Goal: Transaction & Acquisition: Purchase product/service

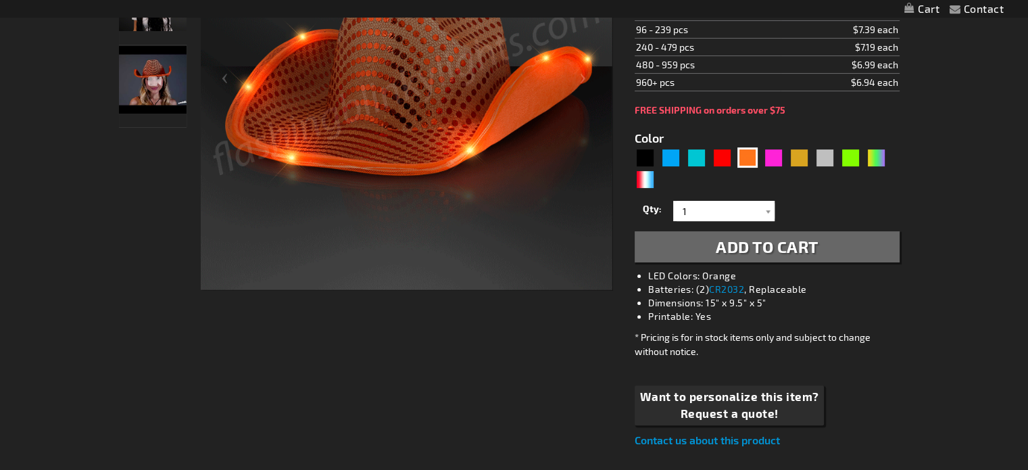
scroll to position [338, 0]
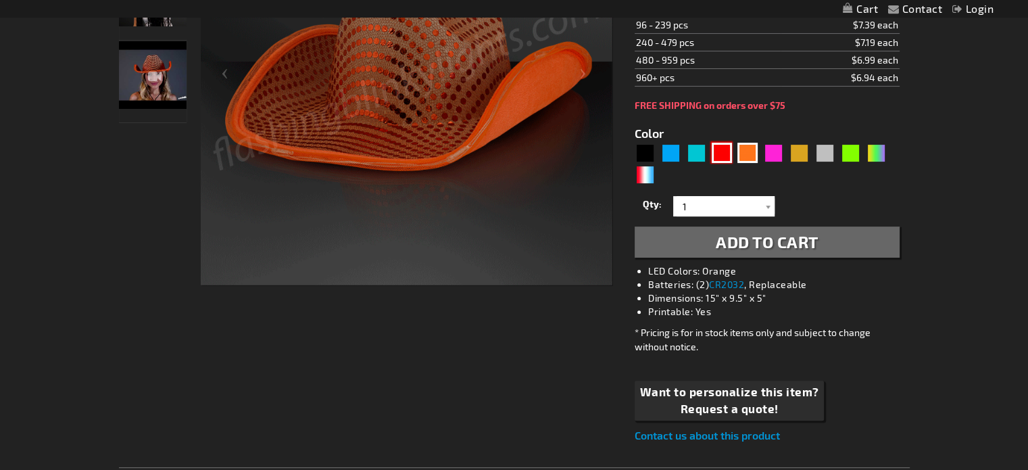
click at [725, 149] on div "Red" at bounding box center [722, 153] width 20 height 20
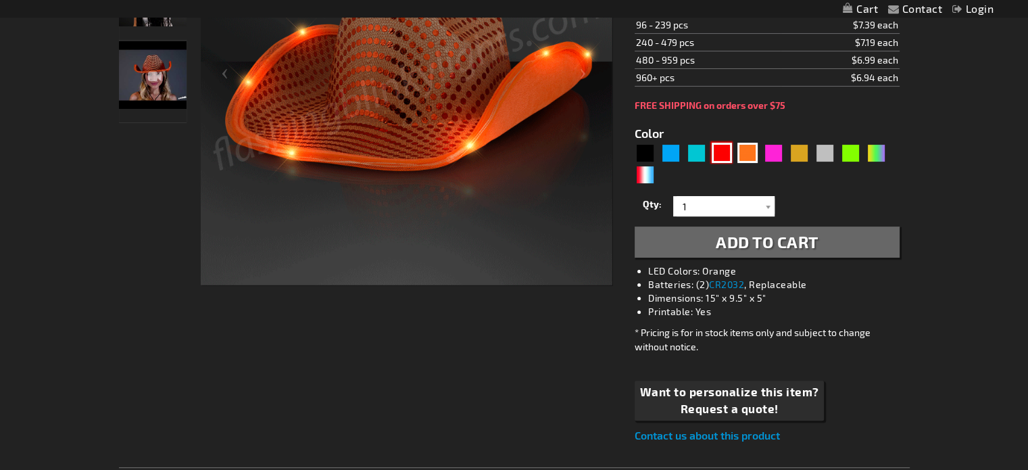
type input "5641"
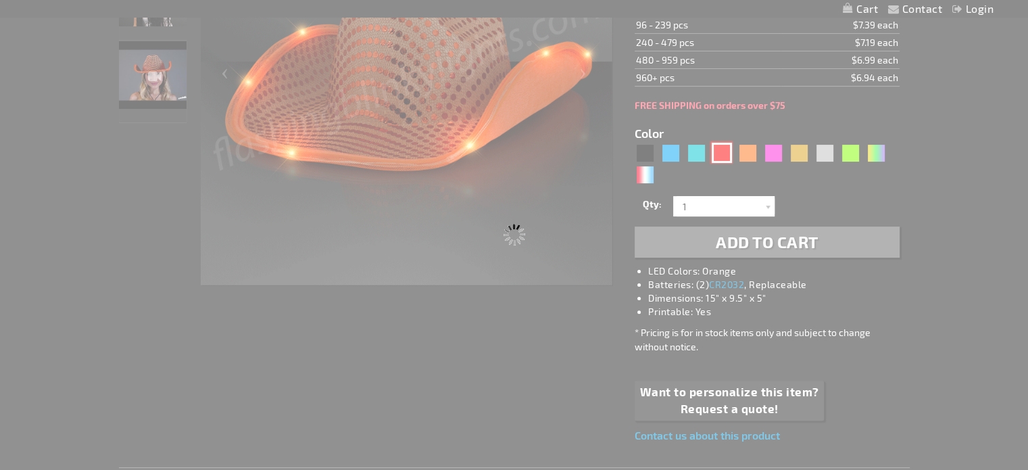
type input "11832-RD"
type input "Customize - Red Sequin Cowboy Hat with Red LED Brim - ITEM NO: 11832-RD"
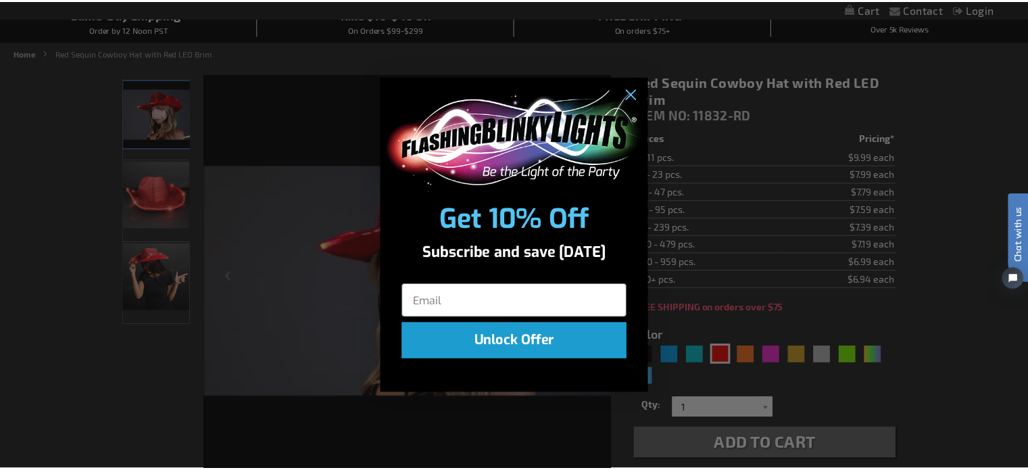
scroll to position [135, 0]
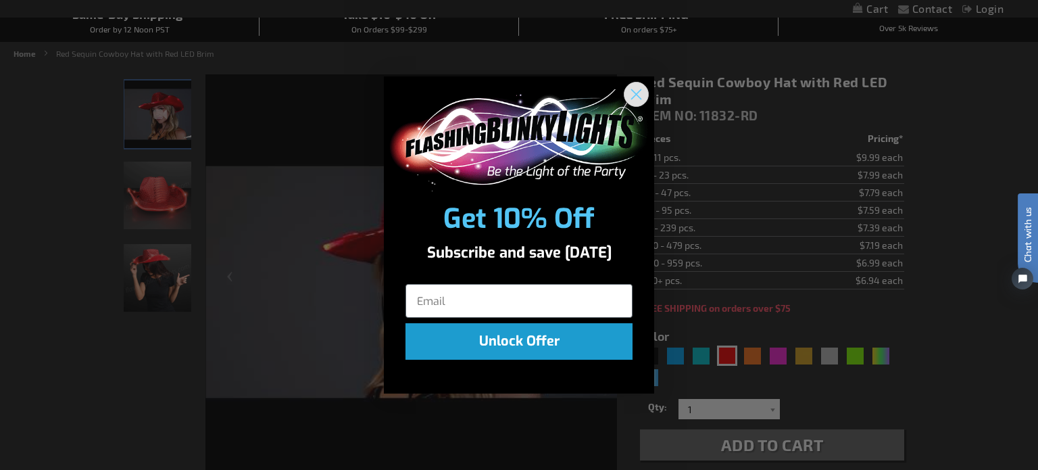
click at [633, 92] on circle "Close dialog" at bounding box center [636, 94] width 22 height 22
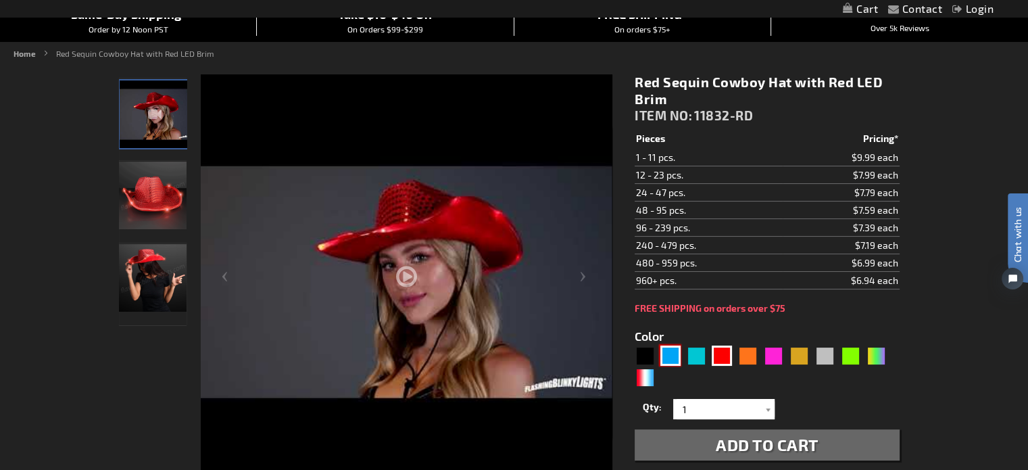
click at [672, 358] on div "Blue" at bounding box center [670, 355] width 20 height 20
type input "5629"
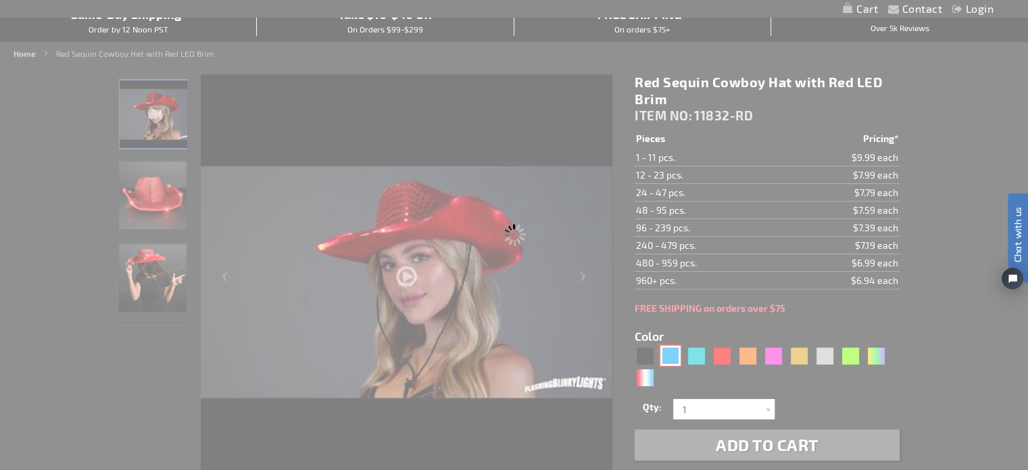
type input "11832-BL"
type input "Customize - Blue Sequin Cowboy Hat with Blue LED Brim - ITEM NO: 11832-BL"
